Goal: Task Accomplishment & Management: Complete application form

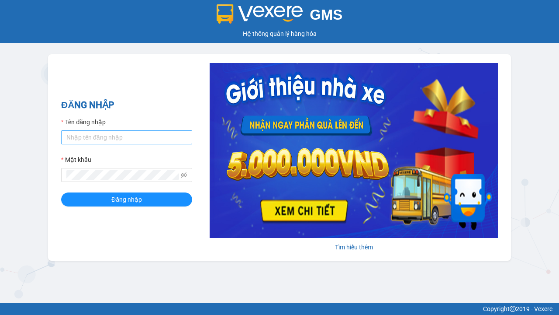
click at [82, 136] on input "Tên đăng nhập" at bounding box center [126, 137] width 131 height 14
click at [127, 137] on input "Tên đăng nhập" at bounding box center [126, 137] width 131 height 14
paste input "ly.xtl"
type input "ly.xtl"
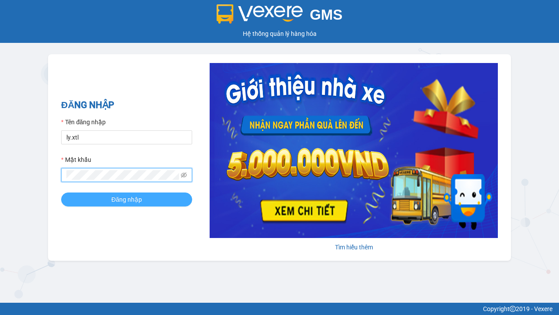
click at [93, 202] on button "Đăng nhập" at bounding box center [126, 199] width 131 height 14
click at [127, 199] on span "Đăng nhập" at bounding box center [126, 199] width 31 height 10
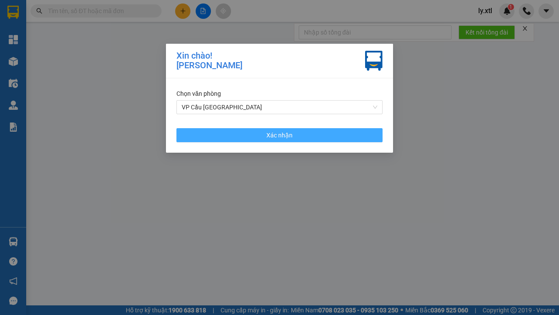
click at [234, 136] on button "Xác nhận" at bounding box center [280, 135] width 206 height 14
click at [280, 135] on span "Xác nhận" at bounding box center [280, 135] width 26 height 10
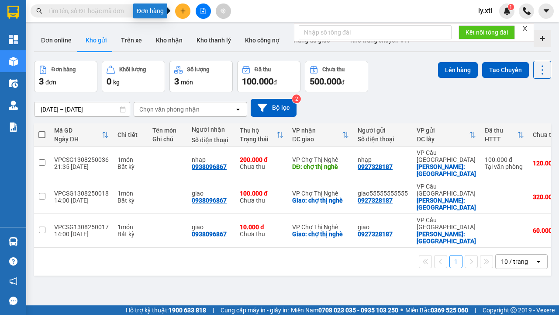
click at [188, 12] on button at bounding box center [182, 10] width 15 height 15
click at [183, 11] on icon "plus" at bounding box center [182, 10] width 5 height 0
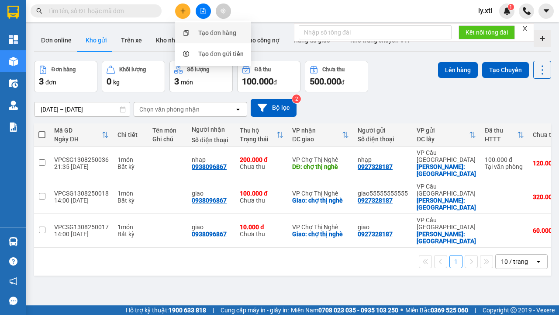
click at [196, 28] on div "Tạo đơn hàng" at bounding box center [213, 32] width 66 height 17
click at [213, 33] on div "Tạo đơn hàng" at bounding box center [217, 33] width 38 height 10
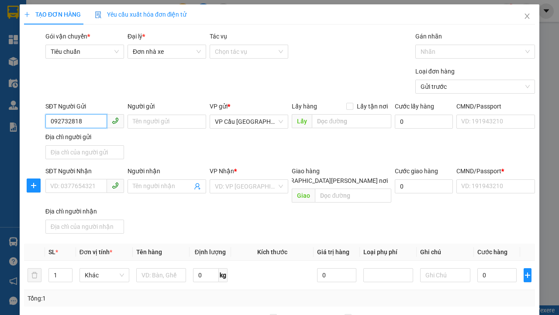
type input "0927328187"
click at [74, 139] on div "0927328187 - nhạp" at bounding box center [85, 139] width 68 height 10
click at [85, 139] on div "0927328187 - nhạp" at bounding box center [85, 139] width 68 height 10
type input "nhạp"
checkbox input "true"
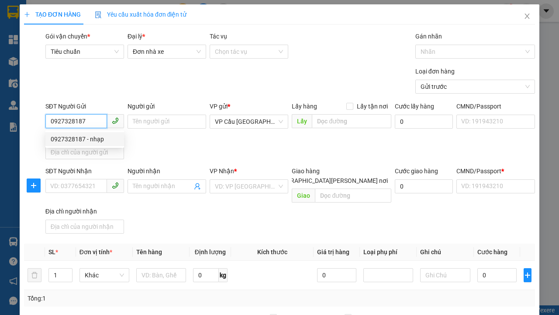
type input "[GEOGRAPHIC_DATA]"
type input "123456789112"
type input "0938096867"
type input "nhap"
type input "chợ thị nghè"
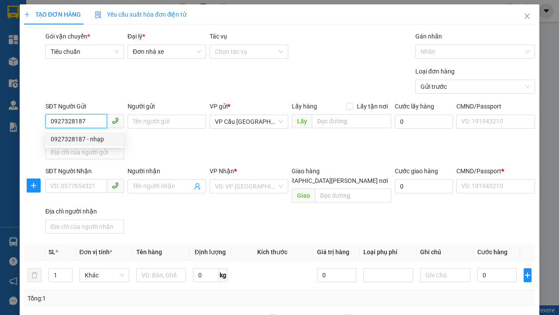
type input "10.000"
type input "123456789456"
type input "200.000"
type input "15.000"
type input "20.000"
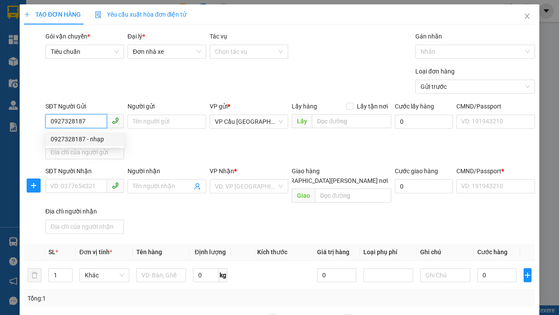
type input "20.000"
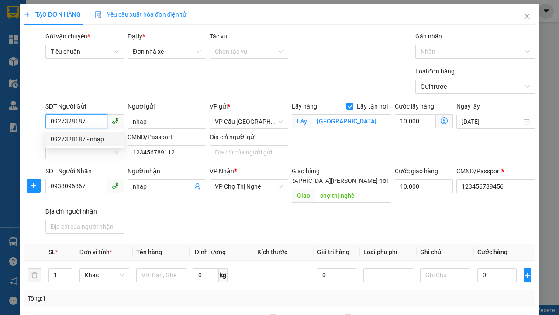
type input "320.000"
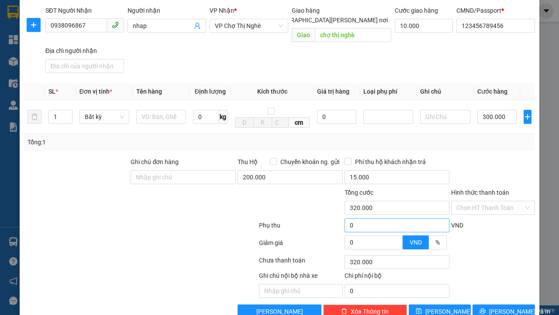
scroll to position [171, 0]
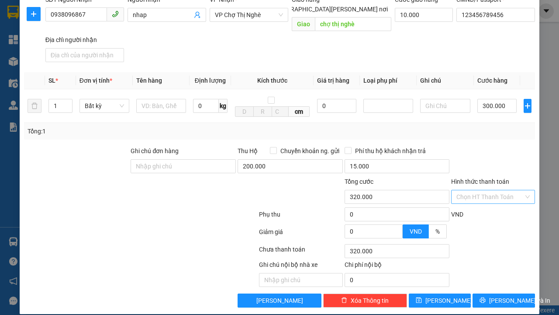
click at [501, 190] on input "Hình thức thanh toán" at bounding box center [490, 196] width 67 height 13
type input "0927328187"
click at [490, 190] on input "Hình thức thanh toán" at bounding box center [490, 196] width 67 height 13
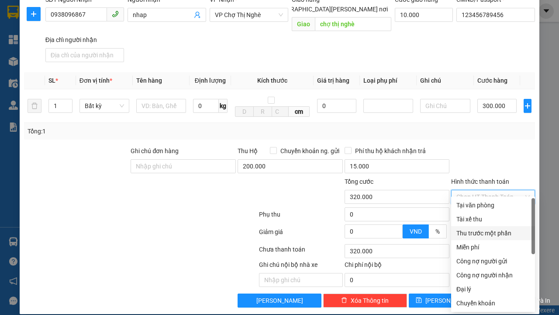
click at [501, 228] on div "Thu trước một phần" at bounding box center [493, 233] width 73 height 10
click at [493, 232] on div "Thu trước một phần" at bounding box center [493, 233] width 73 height 10
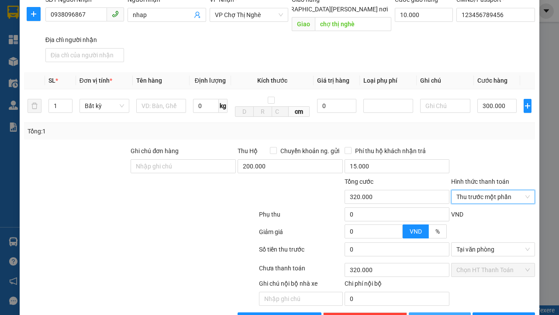
click at [448, 314] on span "[PERSON_NAME]" at bounding box center [449, 319] width 47 height 10
click at [440, 314] on span "[PERSON_NAME]" at bounding box center [449, 319] width 47 height 10
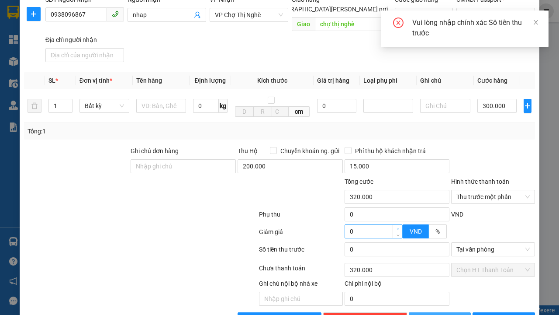
scroll to position [173, 0]
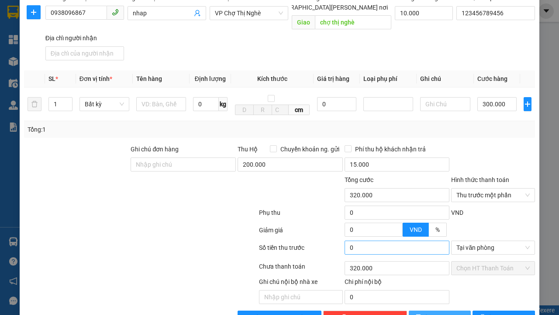
click at [368, 240] on input "0" at bounding box center [397, 247] width 105 height 14
click at [397, 240] on input "0" at bounding box center [397, 247] width 105 height 14
type input "1"
type input "319.999"
type input "10"
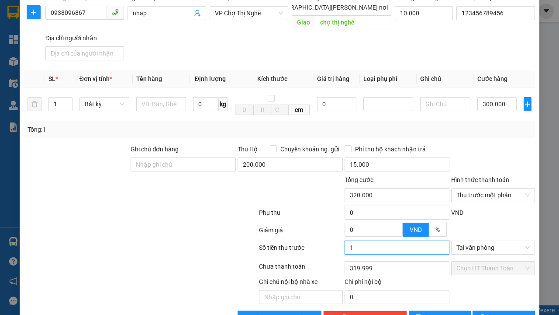
type input "319.990"
type input "100"
type input "319.900"
click at [191, 240] on div at bounding box center [140, 249] width 235 height 19
click at [140, 240] on div at bounding box center [140, 249] width 235 height 19
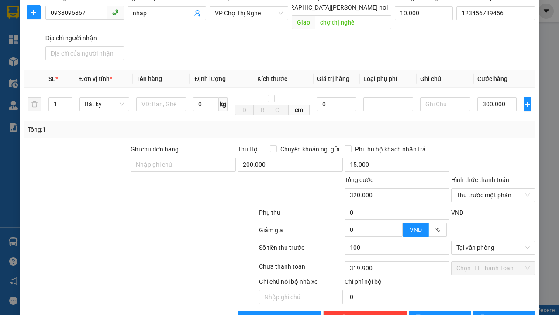
type input "100.000"
type input "220.000"
click at [437, 310] on button "[PERSON_NAME]" at bounding box center [440, 317] width 62 height 14
click at [440, 312] on span "[PERSON_NAME]" at bounding box center [449, 317] width 47 height 10
checkbox input "false"
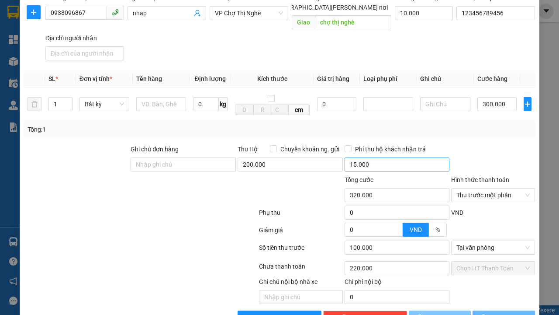
type input "0"
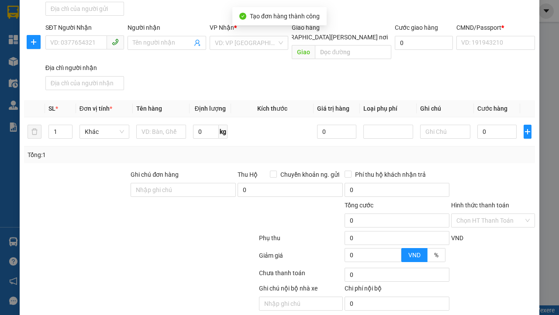
scroll to position [0, 0]
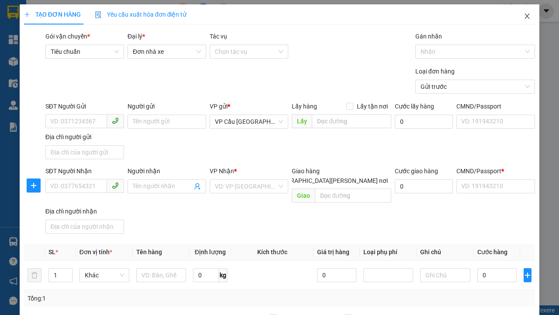
click at [528, 15] on icon "close" at bounding box center [527, 16] width 7 height 7
click at [527, 17] on icon "close" at bounding box center [527, 16] width 5 height 5
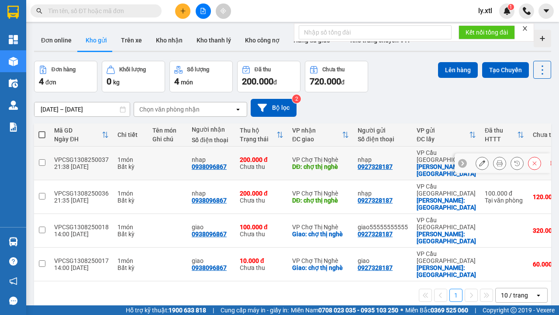
click at [46, 157] on td at bounding box center [42, 163] width 16 height 34
click at [42, 159] on input "checkbox" at bounding box center [42, 162] width 7 height 7
checkbox input "true"
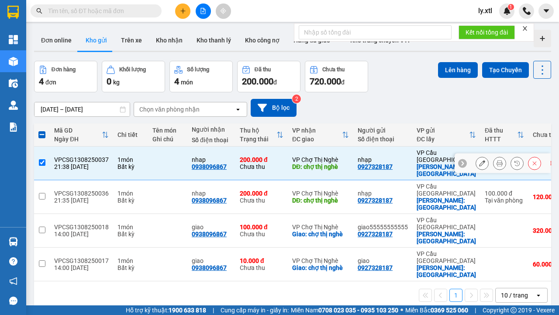
click at [488, 156] on div at bounding box center [482, 162] width 13 height 13
click at [482, 160] on icon at bounding box center [482, 163] width 6 height 6
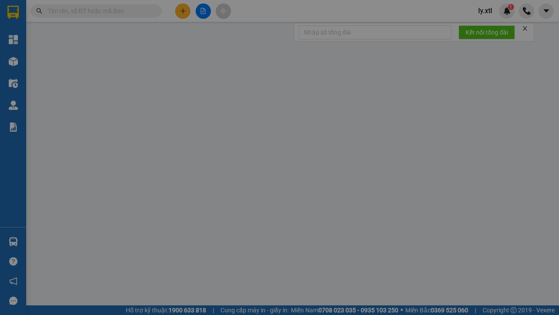
type input "0927328187"
type input "nhạp"
checkbox input "true"
type input "[GEOGRAPHIC_DATA]"
type input "10.000"
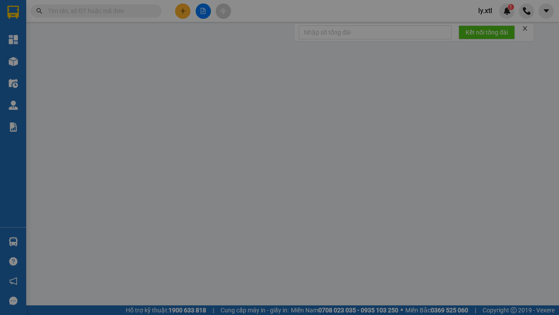
type input "123456789112"
type input "0938096867"
type input "nhap"
type input "chợ thị nghè"
type input "10.000"
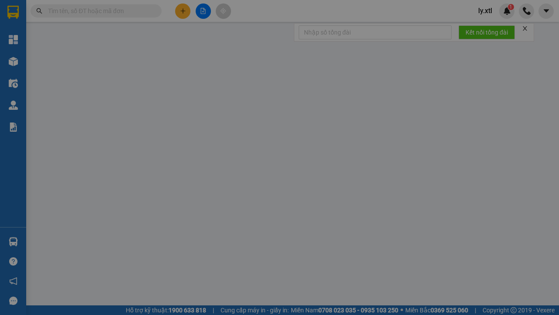
type input "123456789456"
type input "320.000"
type input "100.000"
type input "220.000"
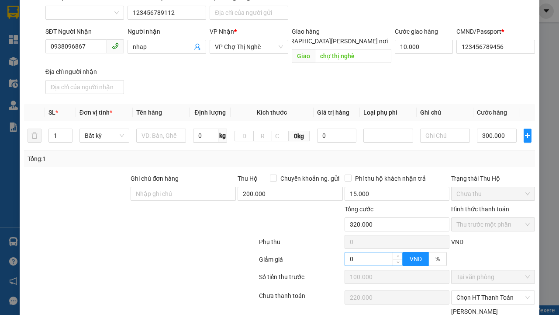
scroll to position [143, 0]
click at [374, 257] on input "0" at bounding box center [374, 257] width 58 height 13
type input "319.999"
type input "1"
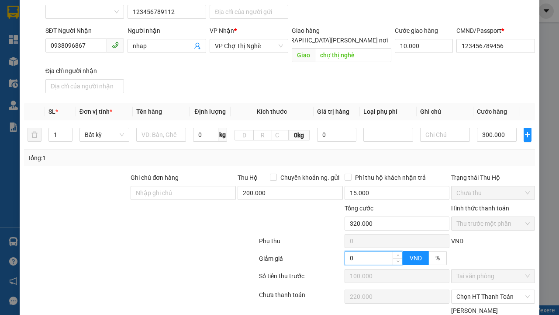
type input "219.999"
type input "319.990"
type input "10"
type input "219.990"
type input "319.900"
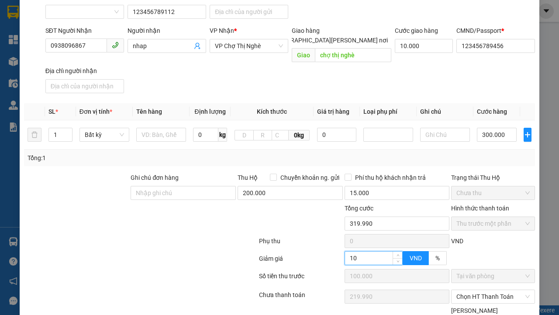
type input "100"
type input "219.900"
type input "319.000"
type input "1.000"
type input "219.000"
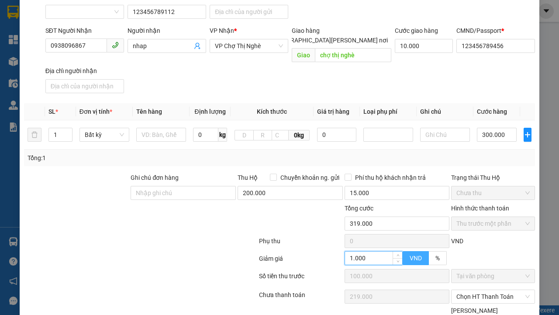
type input "310.000"
type input "10.000"
type input "210.000"
type input "220.000"
type input "100.000"
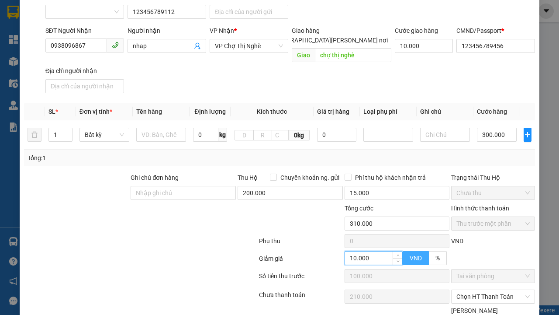
type input "120.000"
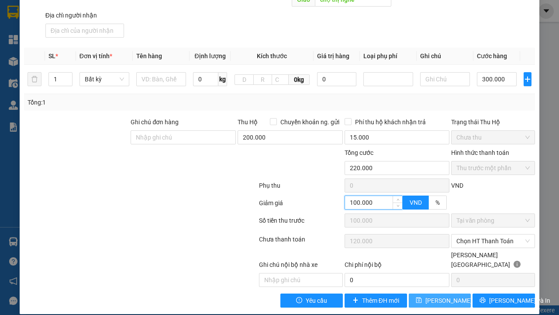
click at [453, 295] on span "[PERSON_NAME] đổi" at bounding box center [454, 300] width 56 height 10
type input "100.000"
click at [440, 295] on span "[PERSON_NAME] đổi" at bounding box center [454, 300] width 56 height 10
